Goal: Task Accomplishment & Management: Complete application form

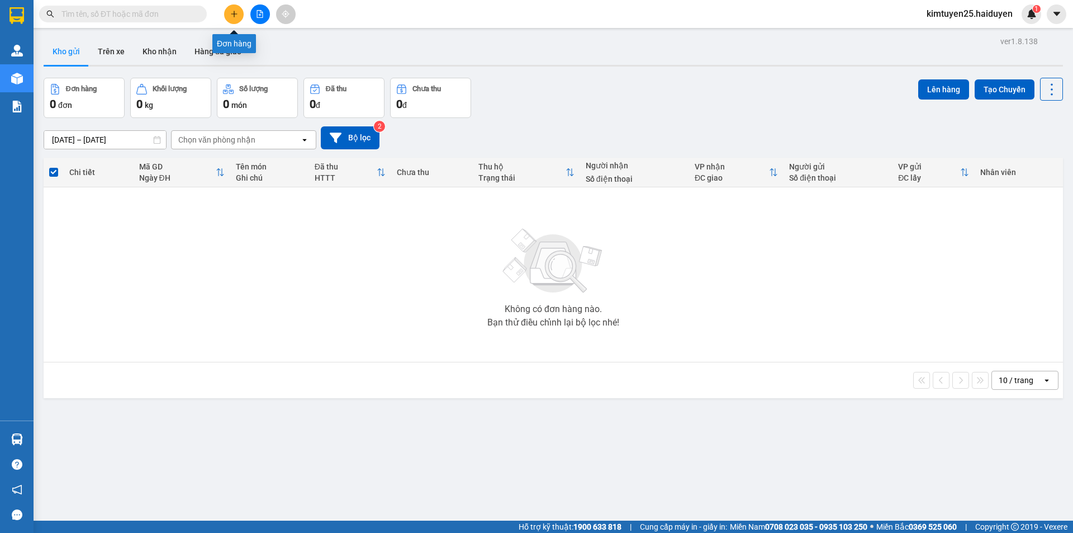
click at [230, 16] on icon "plus" at bounding box center [234, 14] width 8 height 8
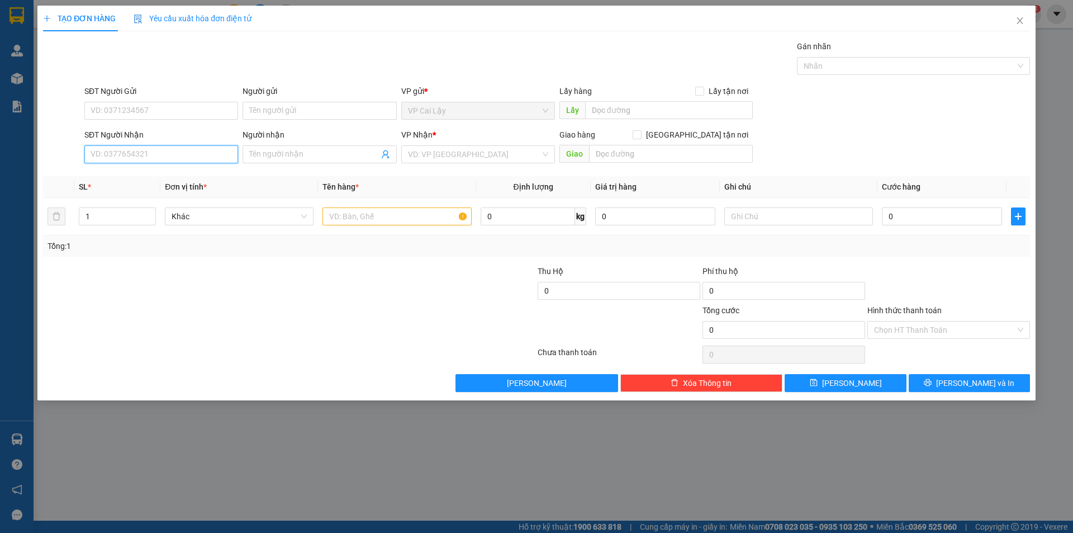
click at [158, 151] on input "SĐT Người Nhận" at bounding box center [161, 154] width 154 height 18
click at [147, 179] on div "0928373881 - TÚ" at bounding box center [161, 176] width 140 height 12
type input "0928373881"
type input "TÚ"
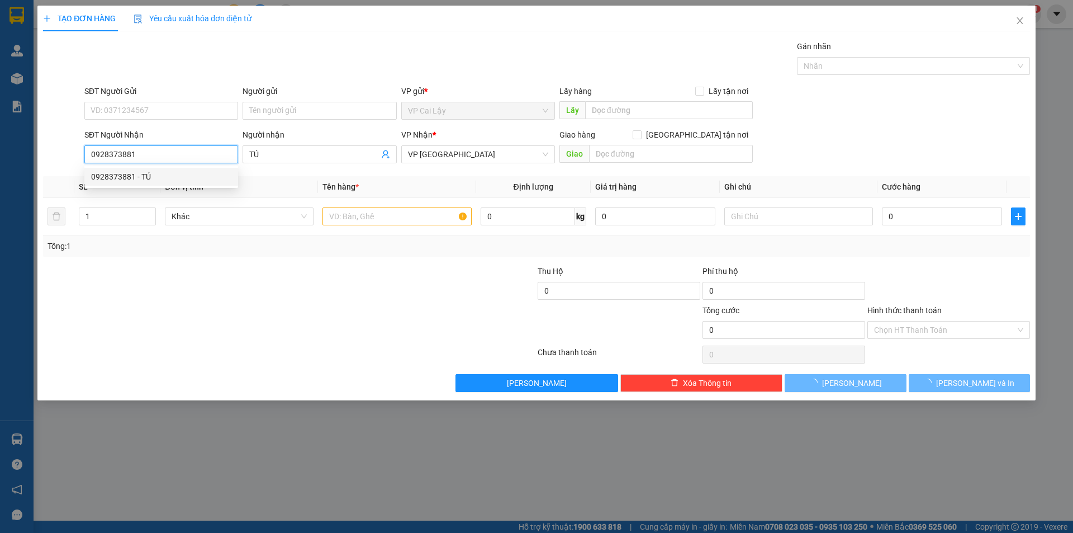
type input "30.000"
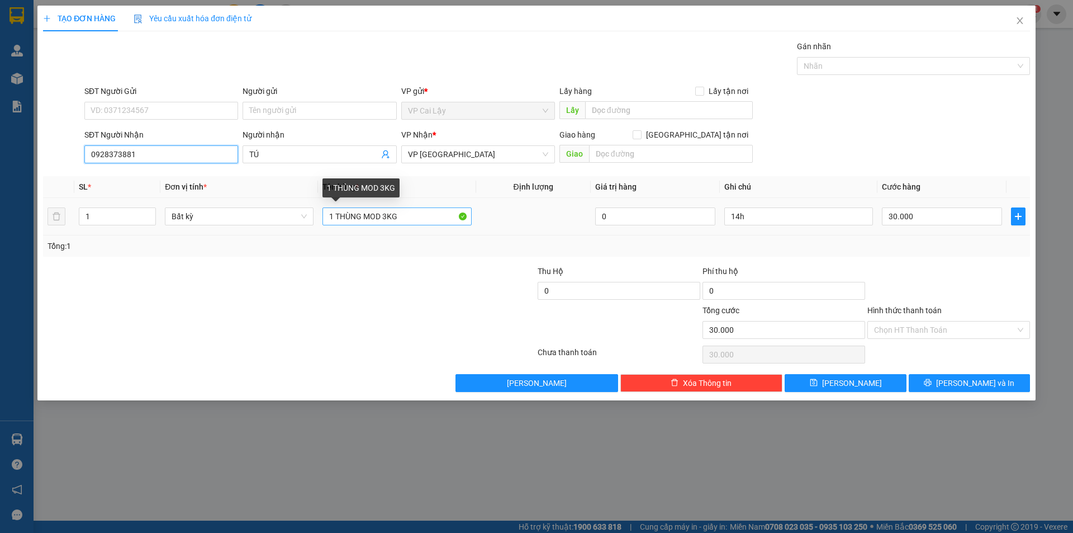
type input "0928373881"
click at [388, 215] on input "1 THÙNG MOD 3KG" at bounding box center [397, 216] width 149 height 18
type input "1 THÙNG MOD 10KG"
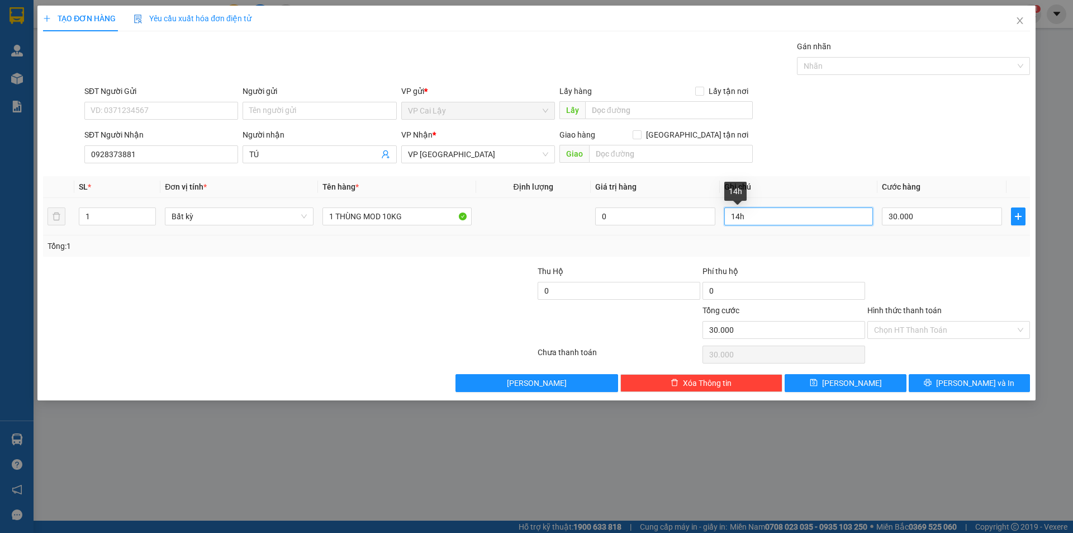
drag, startPoint x: 750, startPoint y: 217, endPoint x: 729, endPoint y: 215, distance: 21.3
click at [731, 215] on input "14h" at bounding box center [798, 216] width 149 height 18
type input "6h"
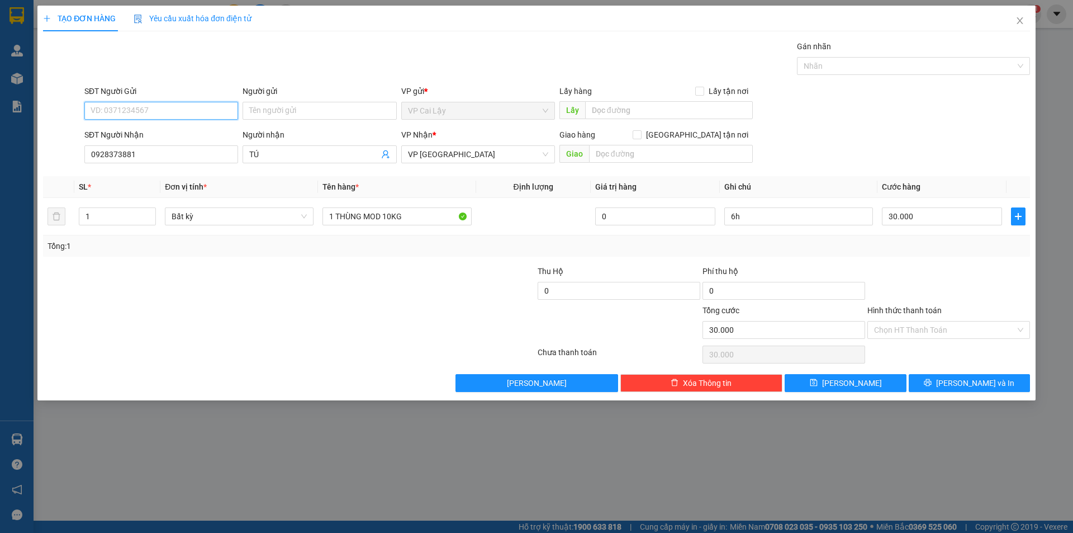
click at [187, 110] on input "SĐT Người Gửi" at bounding box center [161, 111] width 154 height 18
type input "0382046954"
click at [150, 136] on div "0382046954 - CHÚ 8" at bounding box center [161, 133] width 140 height 12
type input "CHÚ 8"
type input "MÁY CHÀ NGỌC ẨN"
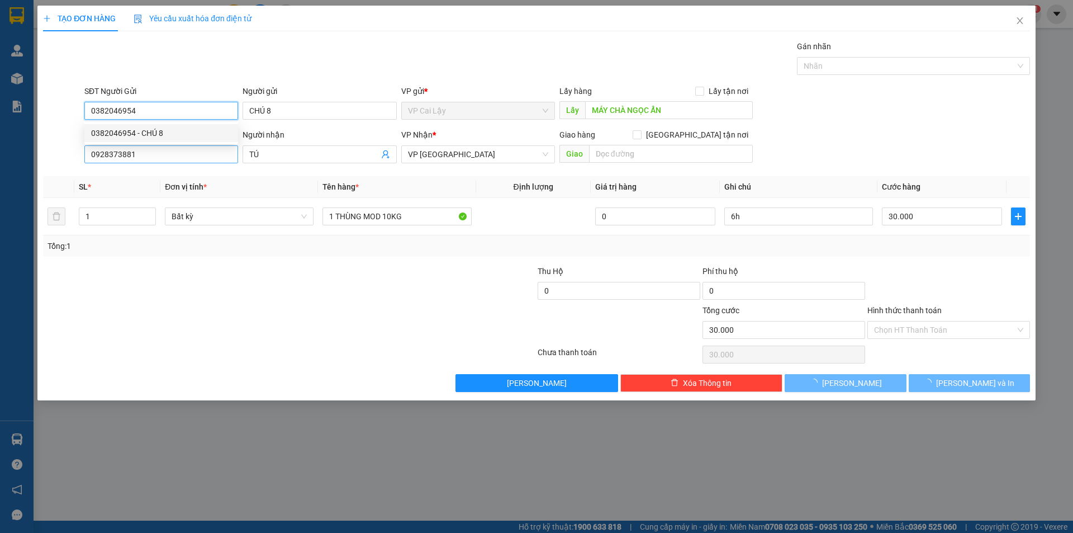
type input "40.000"
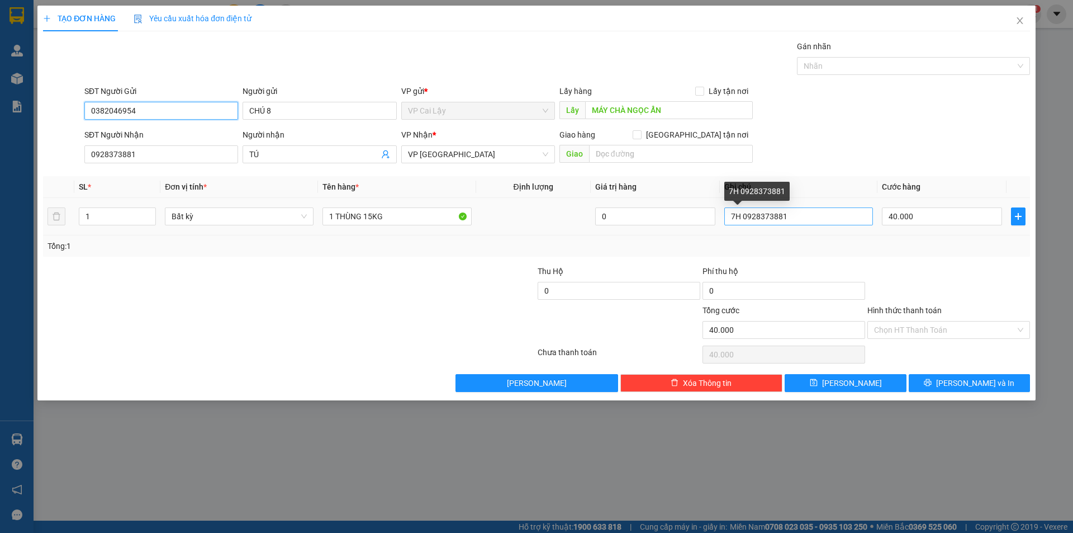
type input "0382046954"
click at [733, 214] on input "7H 0928373881" at bounding box center [798, 216] width 149 height 18
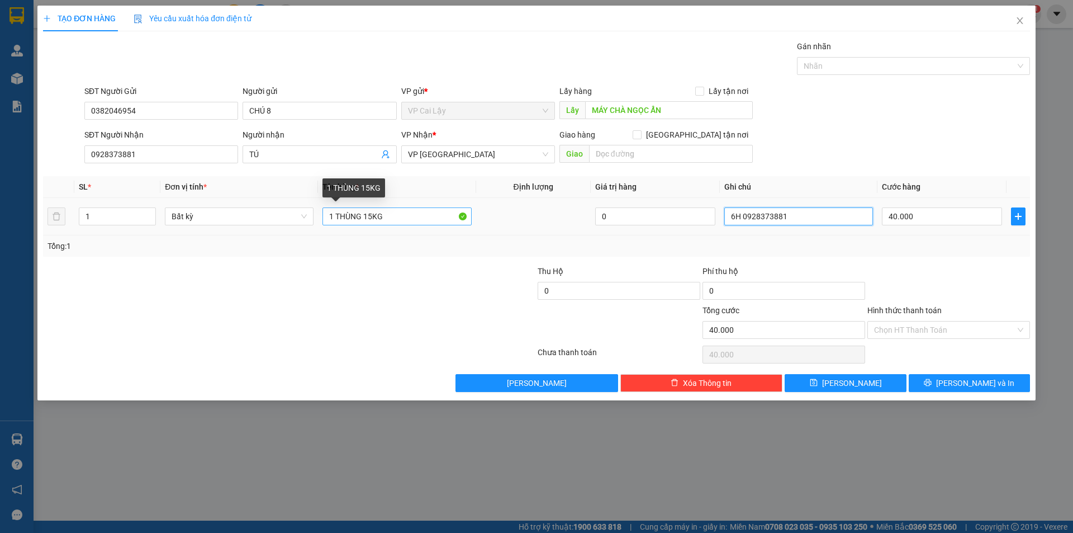
type input "6H 0928373881"
drag, startPoint x: 371, startPoint y: 216, endPoint x: 365, endPoint y: 217, distance: 6.4
click at [365, 217] on input "1 THÙNG 15KG" at bounding box center [397, 216] width 149 height 18
type input "1 THÙNG mod 10kgKG"
click at [902, 217] on input "40.000" at bounding box center [942, 216] width 120 height 18
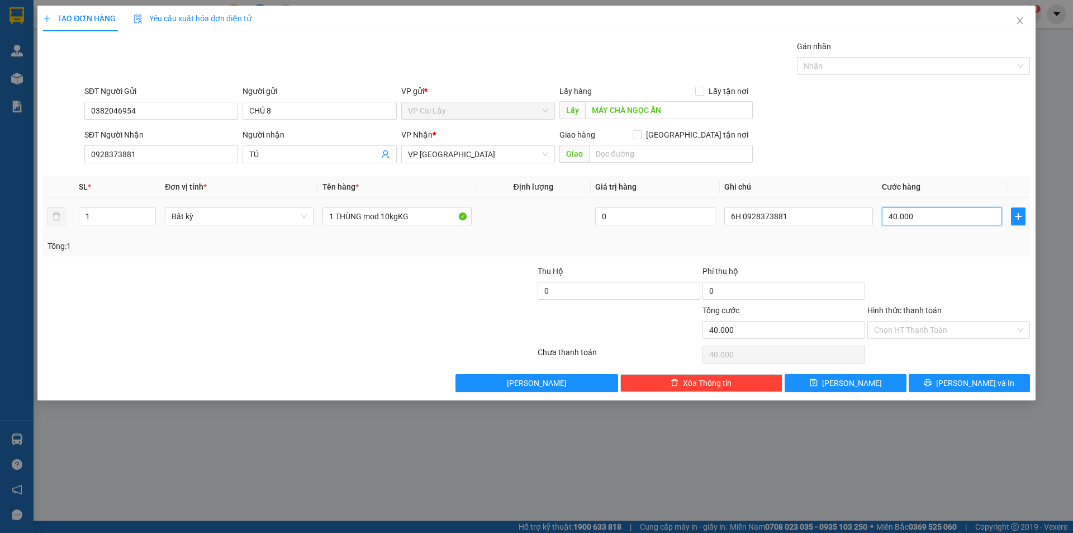
type input "3"
type input "30"
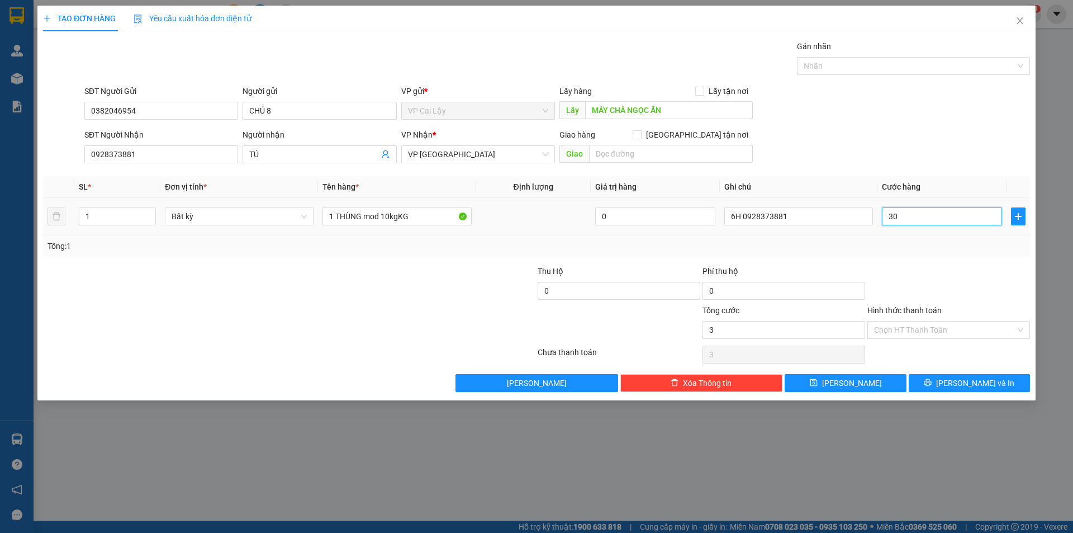
type input "30"
click at [785, 259] on div "Transit Pickup Surcharge Ids Transit Deliver Surcharge Ids Transit Deliver Surc…" at bounding box center [536, 216] width 987 height 352
type input "30.000"
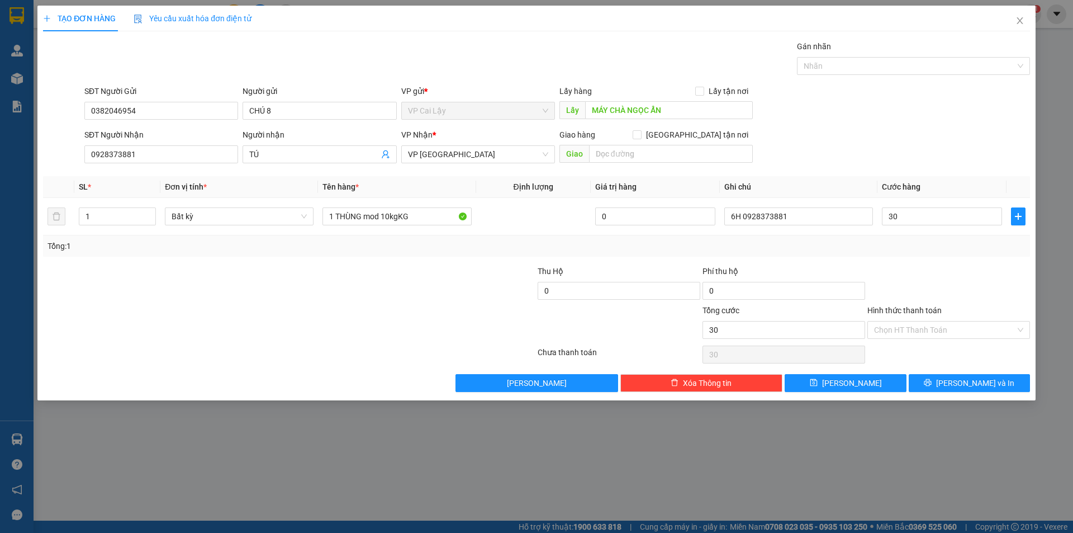
type input "30.000"
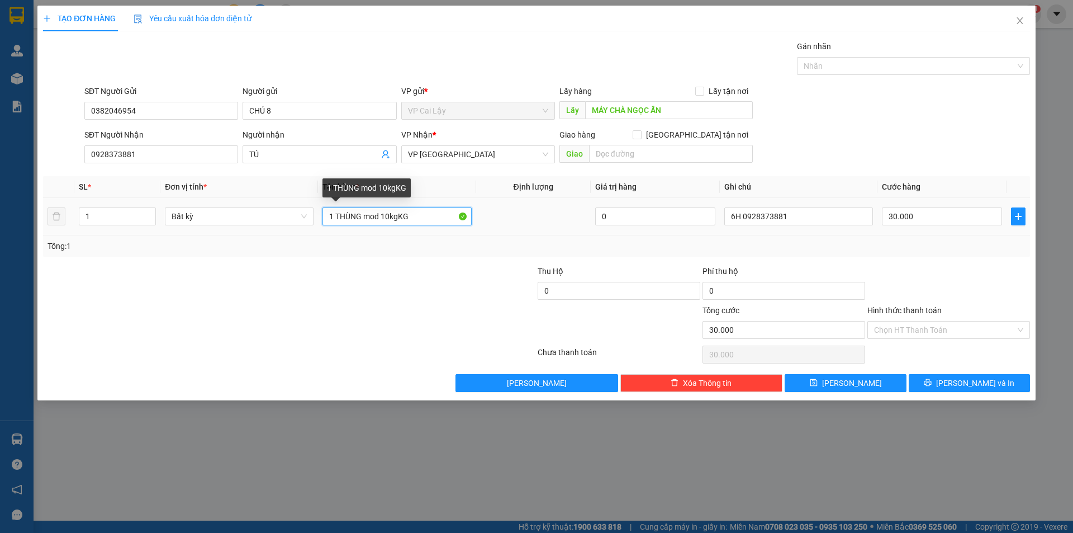
click at [397, 212] on input "1 THÙNG mod 10kgKG" at bounding box center [397, 216] width 149 height 18
drag, startPoint x: 379, startPoint y: 217, endPoint x: 364, endPoint y: 219, distance: 14.7
click at [364, 219] on input "1 THÙNG mod 10KG" at bounding box center [397, 216] width 149 height 18
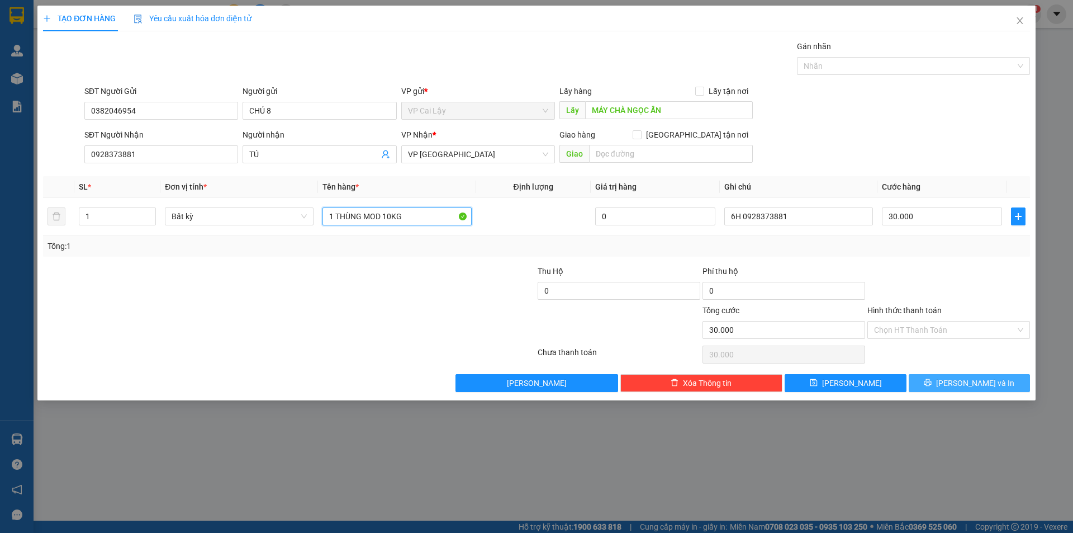
type input "1 THÙNG MOD 10KG"
click at [927, 380] on button "[PERSON_NAME] và In" at bounding box center [969, 383] width 121 height 18
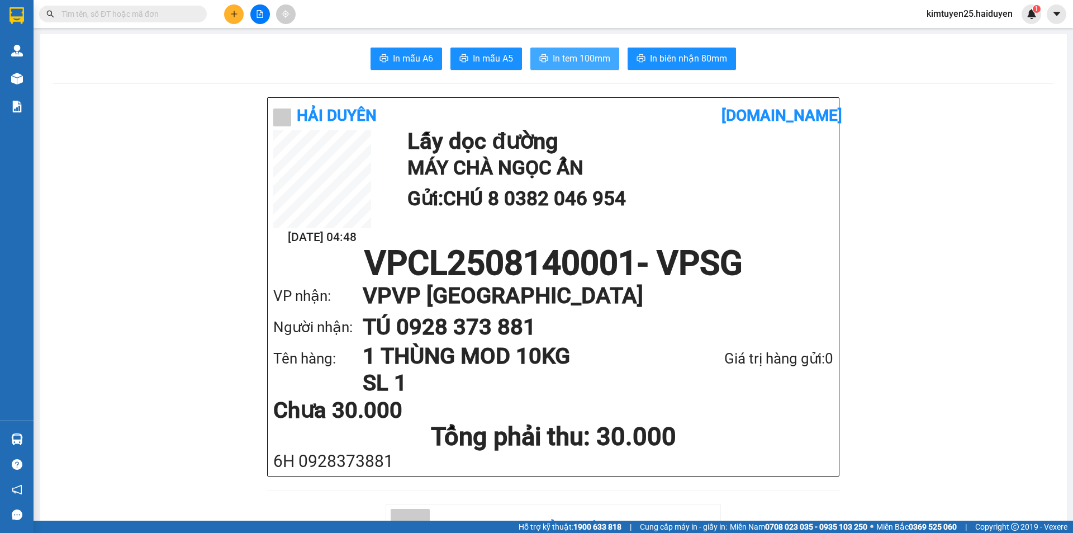
click at [596, 63] on span "In tem 100mm" at bounding box center [582, 58] width 58 height 14
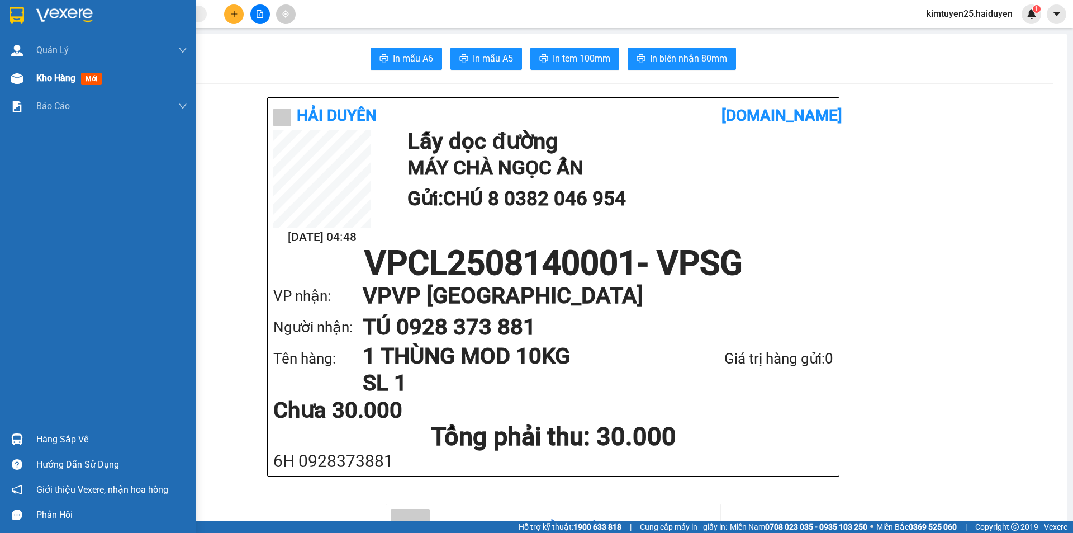
click at [20, 83] on img at bounding box center [17, 79] width 12 height 12
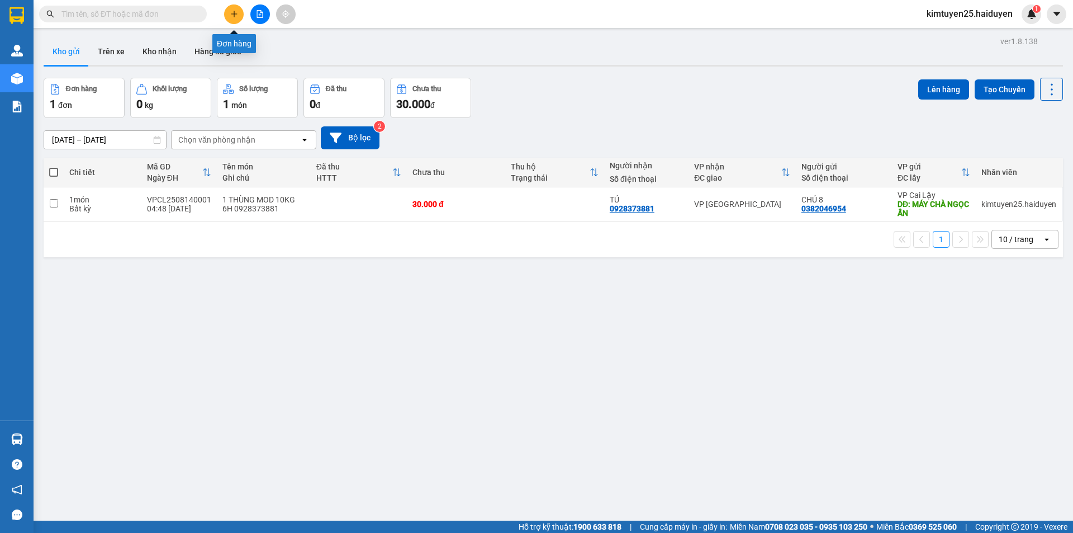
click at [232, 14] on icon "plus" at bounding box center [234, 13] width 6 height 1
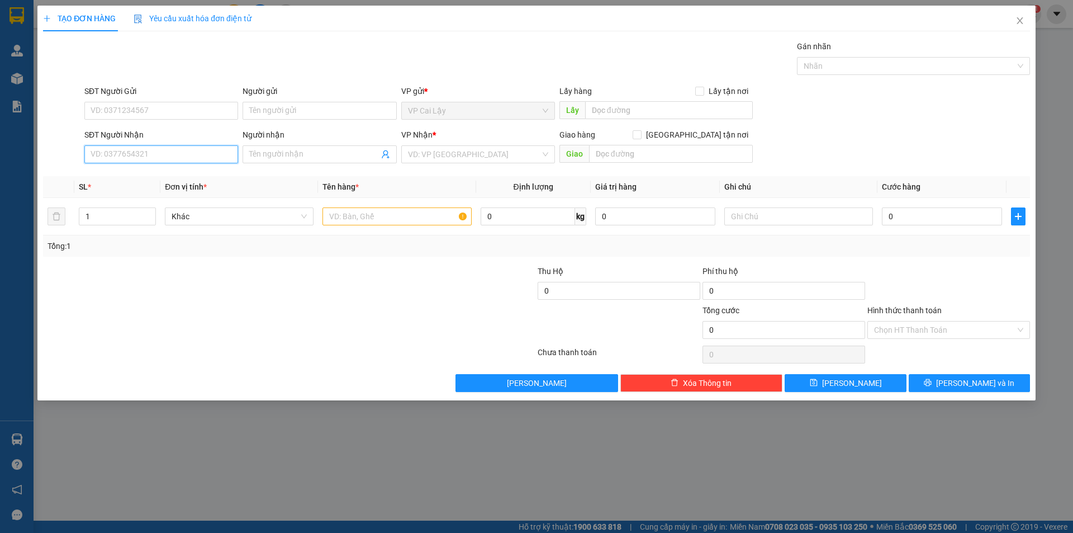
click at [207, 152] on input "SĐT Người Nhận" at bounding box center [161, 154] width 154 height 18
click at [364, 220] on input "text" at bounding box center [397, 216] width 149 height 18
click at [169, 150] on input "SĐT Người Nhận" at bounding box center [161, 154] width 154 height 18
click at [126, 155] on input "SĐT Người Nhận" at bounding box center [161, 154] width 154 height 18
type input "0902307848"
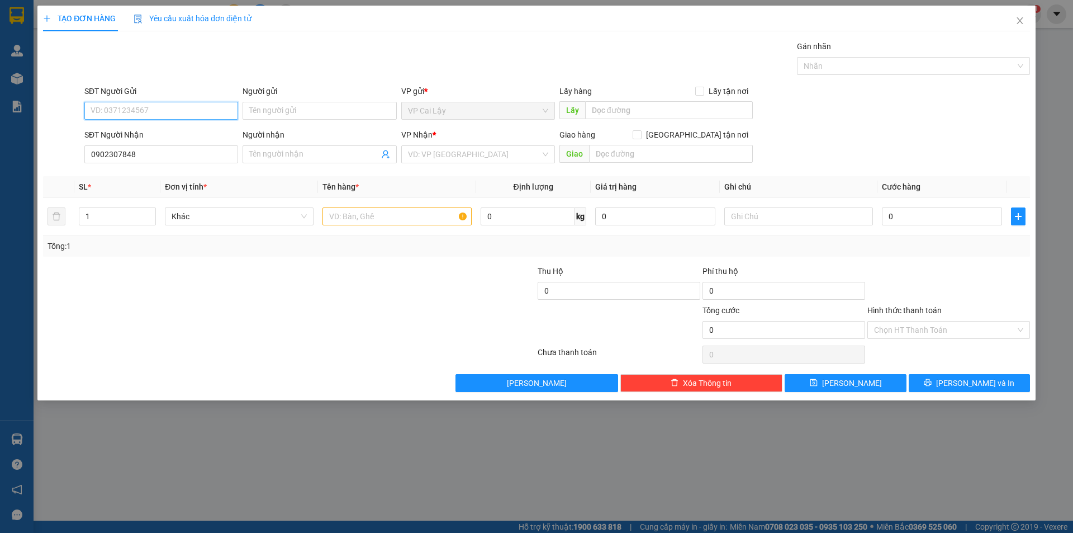
click at [126, 111] on input "SĐT Người Gửi" at bounding box center [161, 111] width 154 height 18
click at [286, 156] on input "Người nhận" at bounding box center [313, 154] width 129 height 12
type input "n"
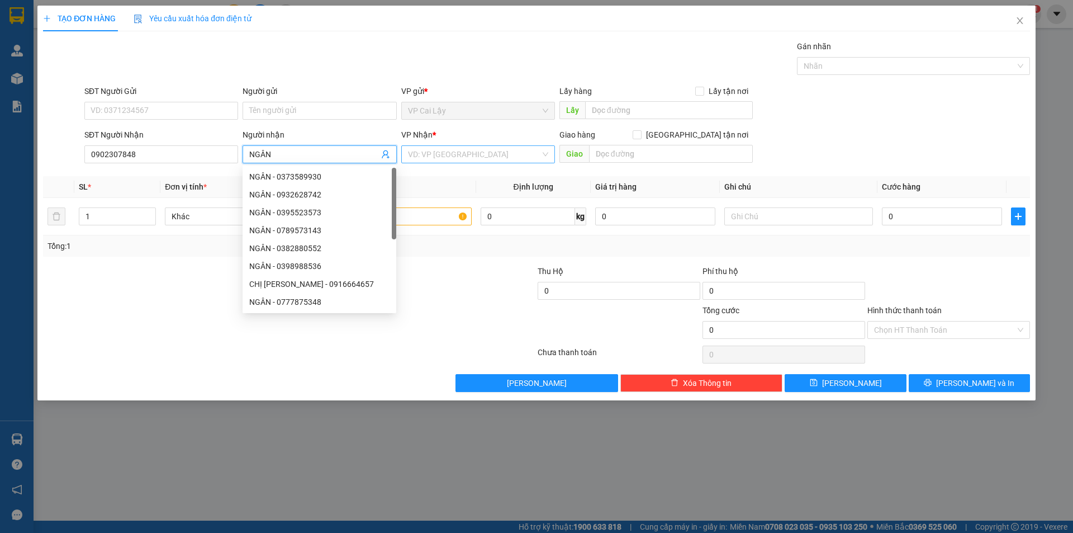
type input "NGÂN"
click at [427, 153] on input "search" at bounding box center [474, 154] width 132 height 17
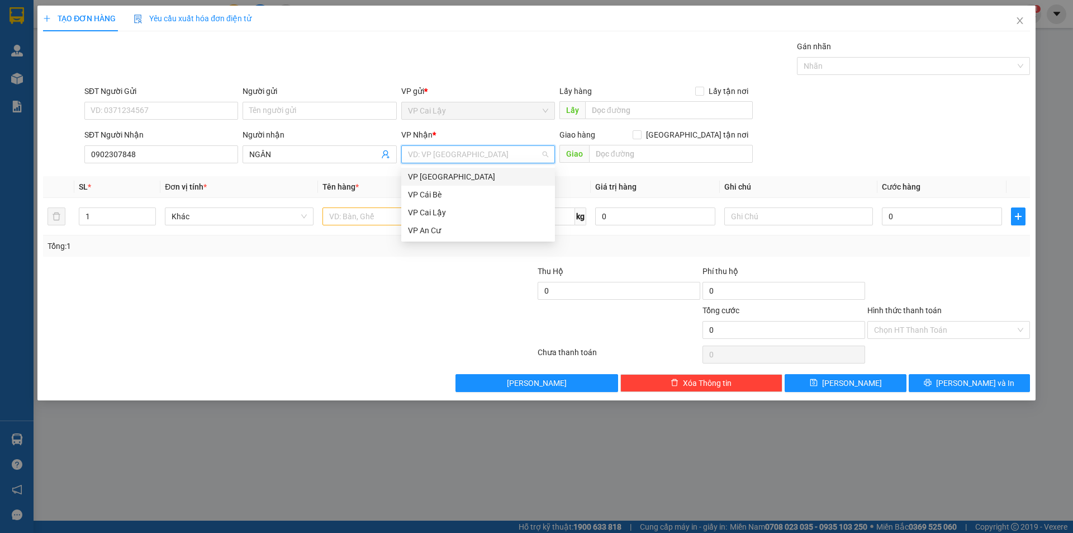
click at [434, 182] on div "VP [GEOGRAPHIC_DATA]" at bounding box center [478, 176] width 140 height 12
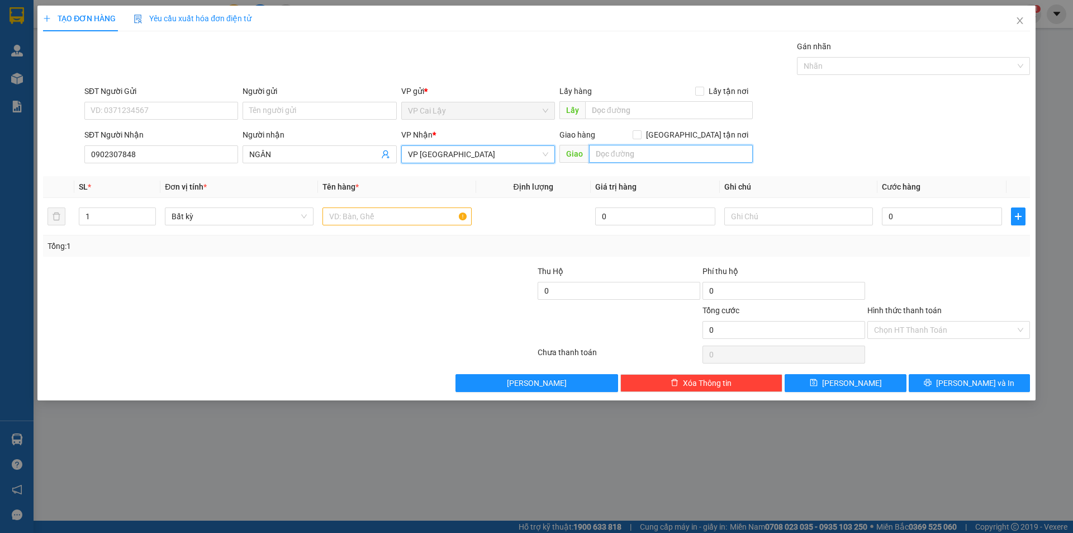
click at [596, 157] on input "text" at bounding box center [671, 154] width 164 height 18
click at [603, 158] on input "text" at bounding box center [671, 154] width 164 height 18
click at [145, 108] on input "SĐT Người Gửi" at bounding box center [161, 111] width 154 height 18
click at [598, 153] on input "text" at bounding box center [671, 154] width 164 height 18
click at [200, 108] on input "SĐT Người Gửi" at bounding box center [161, 111] width 154 height 18
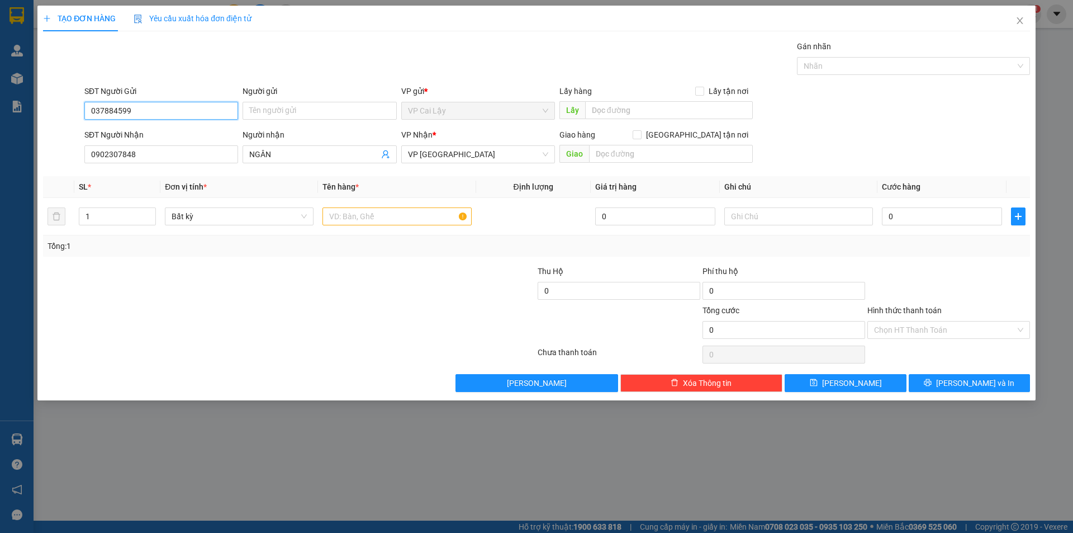
type input "0378845998"
click at [170, 136] on div "0378845998 - CHỊ [PERSON_NAME]" at bounding box center [161, 133] width 140 height 12
type input "CHỊ [PERSON_NAME]"
type input "CX CHÂU THÀNH 6"
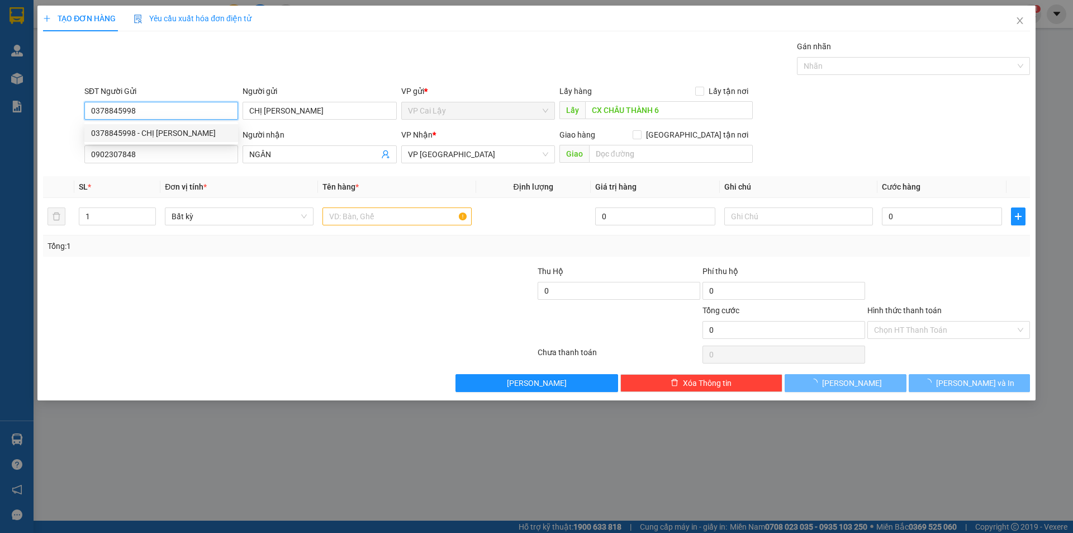
type input "30.000"
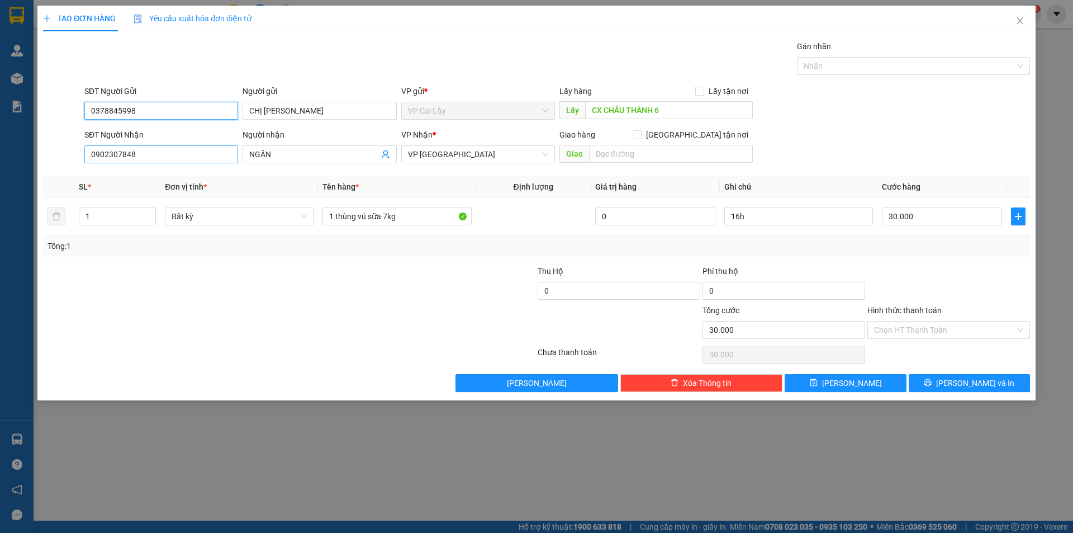
type input "0378845998"
click at [156, 153] on input "0902307848" at bounding box center [161, 154] width 154 height 18
click at [628, 155] on input "text" at bounding box center [671, 154] width 164 height 18
type input "P"
click at [610, 155] on input "47 ( R1) /73" at bounding box center [671, 154] width 164 height 18
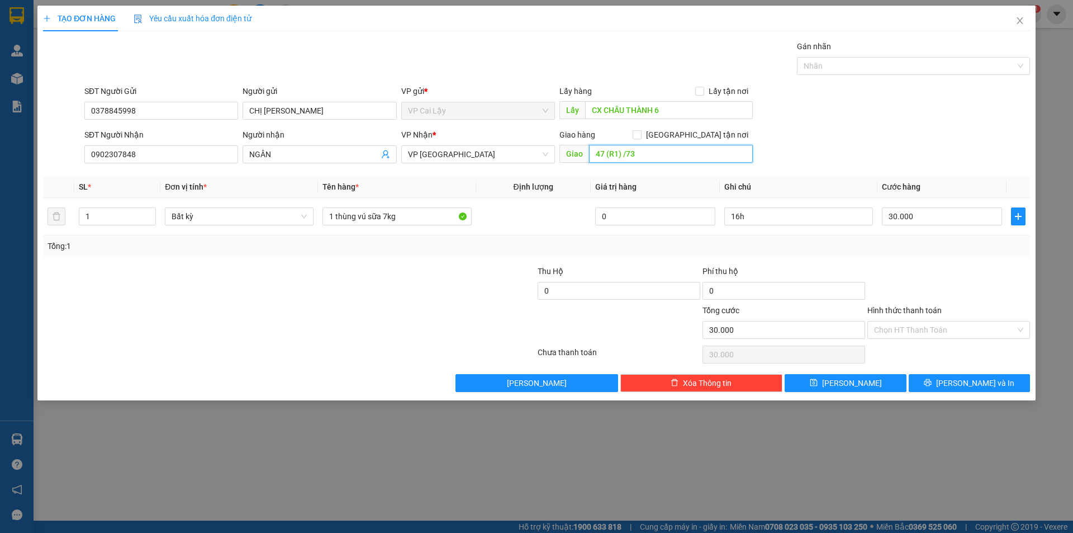
click at [607, 157] on input "47 (R1) /73" at bounding box center [671, 154] width 164 height 18
click at [623, 154] on input "47(R1) /73" at bounding box center [671, 154] width 164 height 18
click at [643, 150] on input "47(R1) /73" at bounding box center [671, 154] width 164 height 18
click at [608, 155] on input "47(R1) /73 đường [PERSON_NAME] [GEOGRAPHIC_DATA]" at bounding box center [671, 154] width 164 height 18
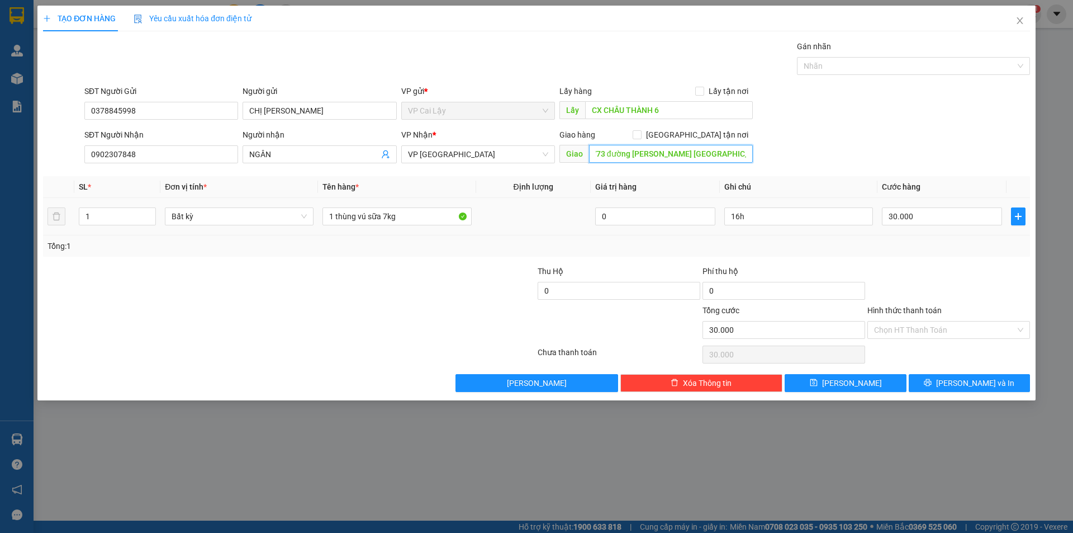
scroll to position [0, 26]
type input "47(R1) /73 đường [PERSON_NAME] [GEOGRAPHIC_DATA]"
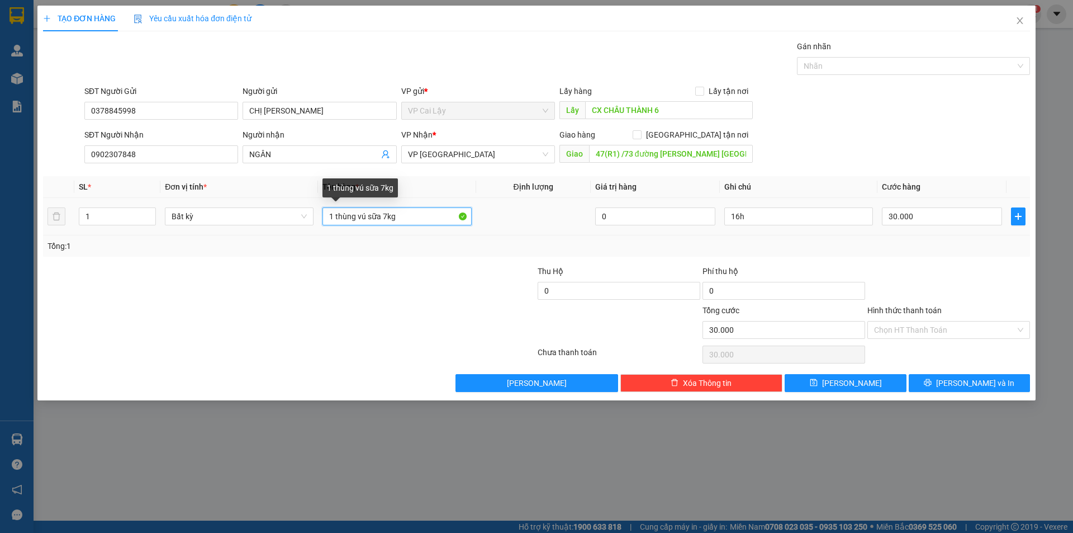
drag, startPoint x: 411, startPoint y: 221, endPoint x: 337, endPoint y: 217, distance: 75.0
click at [337, 217] on input "1 thùng vú sữa 7kg" at bounding box center [397, 216] width 149 height 18
type input "1 bịch Bánh Tráng"
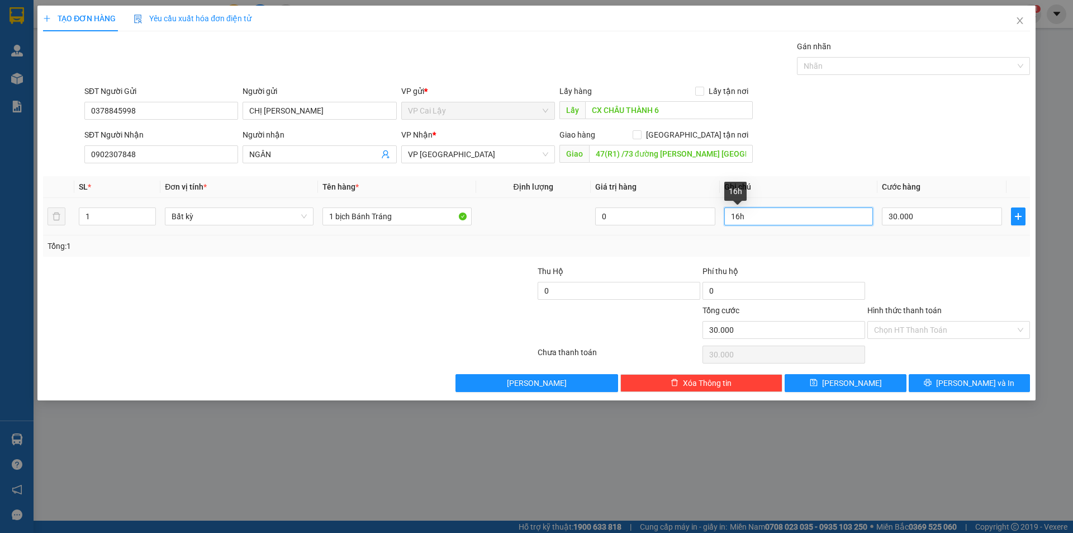
click at [735, 216] on input "16h" at bounding box center [798, 216] width 149 height 18
click at [750, 210] on input "6h" at bounding box center [798, 216] width 149 height 18
type input "6h"
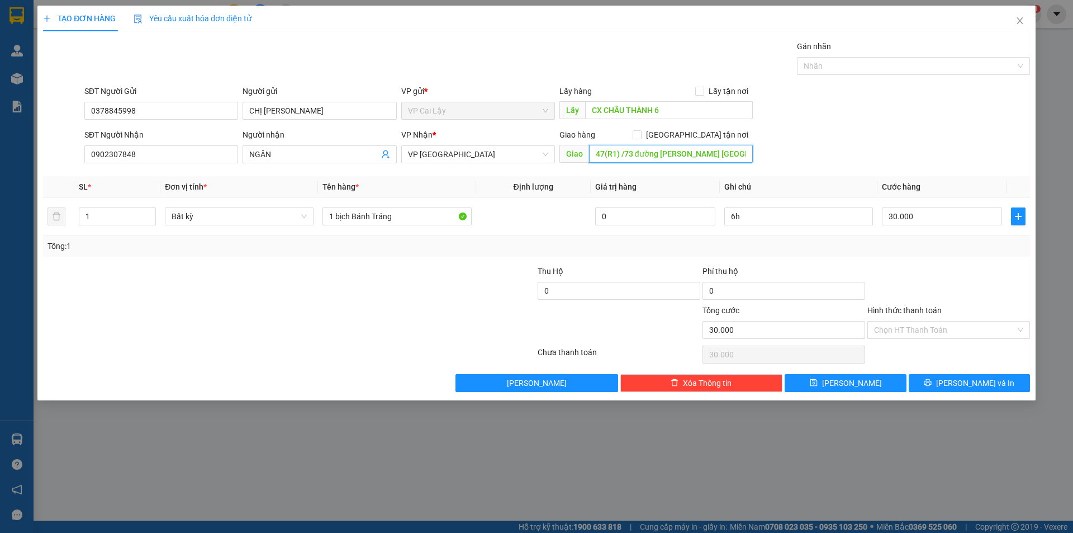
click at [617, 154] on input "47(R1) /73 đường [PERSON_NAME] [GEOGRAPHIC_DATA]" at bounding box center [671, 154] width 164 height 18
click at [605, 150] on input "47(R1 /73 đường [PERSON_NAME] [GEOGRAPHIC_DATA]" at bounding box center [671, 154] width 164 height 18
click at [622, 155] on input "47 R1 /73 đường [PERSON_NAME] [GEOGRAPHIC_DATA]" at bounding box center [671, 154] width 164 height 18
click at [607, 153] on input "47 R1 73 đường [PERSON_NAME] [GEOGRAPHIC_DATA]" at bounding box center [671, 154] width 164 height 18
click at [618, 155] on input "47-R1 73 đường [PERSON_NAME] [GEOGRAPHIC_DATA]" at bounding box center [671, 154] width 164 height 18
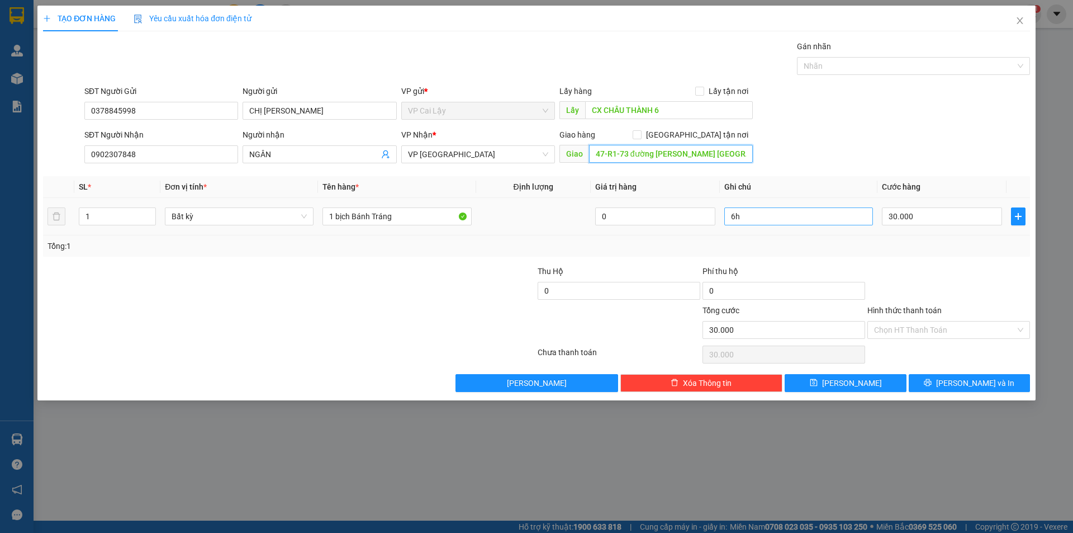
type input "47-R1-73 đường [PERSON_NAME] [GEOGRAPHIC_DATA]"
click at [776, 224] on input "6h" at bounding box center [798, 216] width 149 height 18
drag, startPoint x: 829, startPoint y: 219, endPoint x: 743, endPoint y: 216, distance: 85.6
click at [743, 216] on input "6h book Grap dùm khách" at bounding box center [798, 216] width 149 height 18
type input "6h book Grap dùm khách"
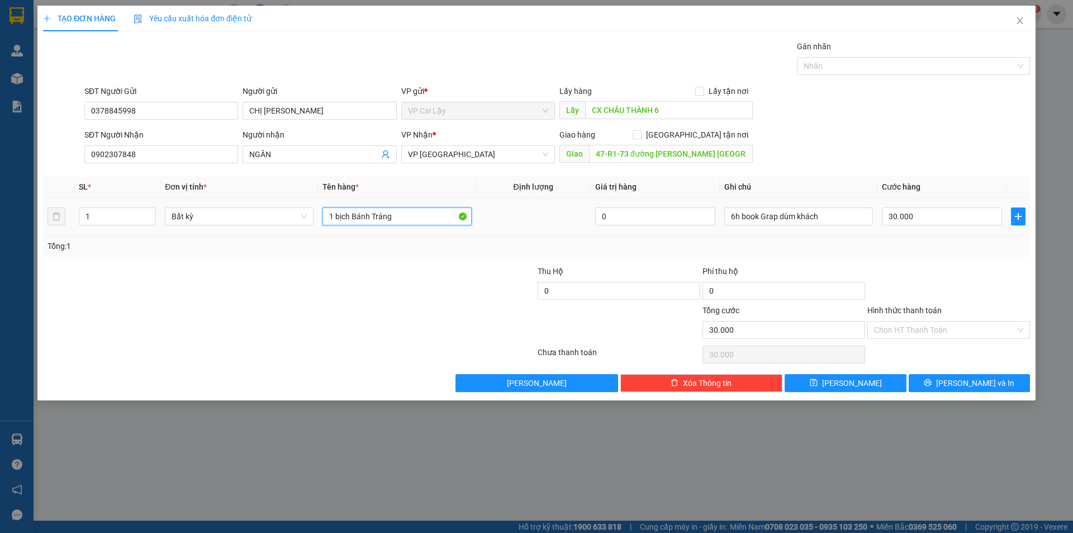
click at [394, 217] on input "1 bịch Bánh Tráng" at bounding box center [397, 216] width 149 height 18
paste input "book Grap dùm khách"
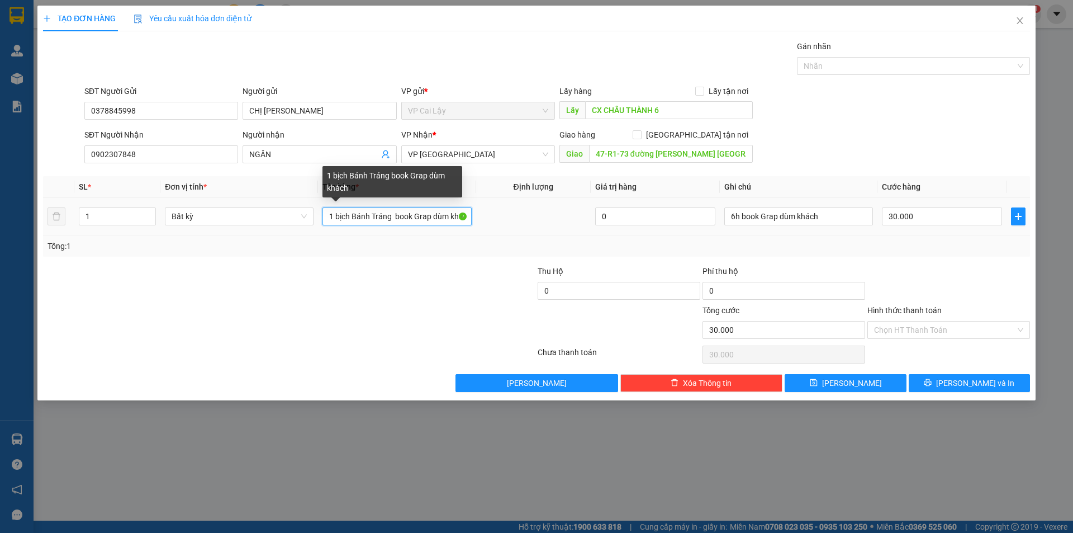
scroll to position [0, 7]
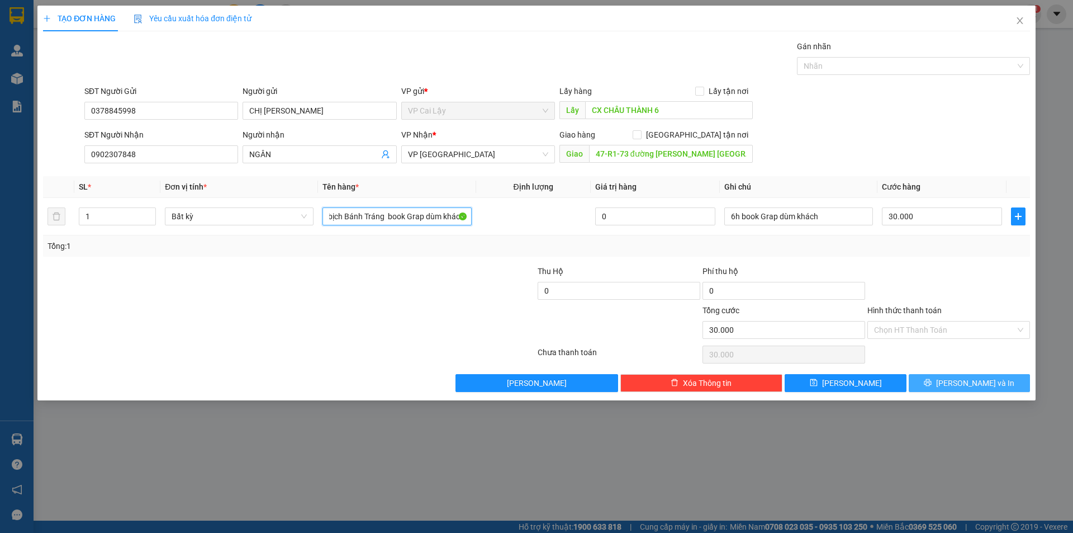
type input "1 bịch Bánh Tráng book Grap dùm khách"
click at [972, 384] on span "[PERSON_NAME] và In" at bounding box center [975, 383] width 78 height 12
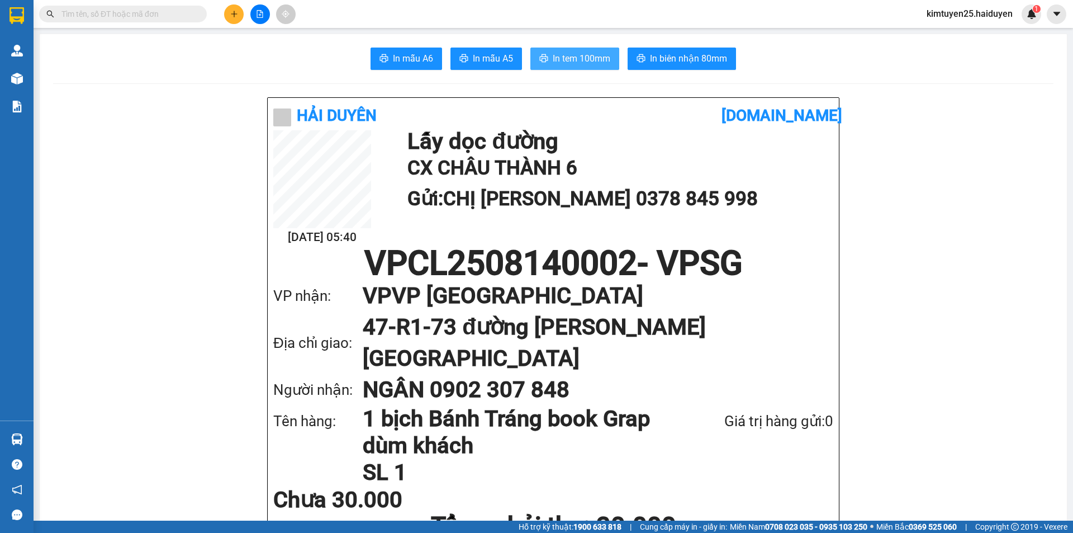
click at [558, 57] on span "In tem 100mm" at bounding box center [582, 58] width 58 height 14
